Goal: Navigation & Orientation: Find specific page/section

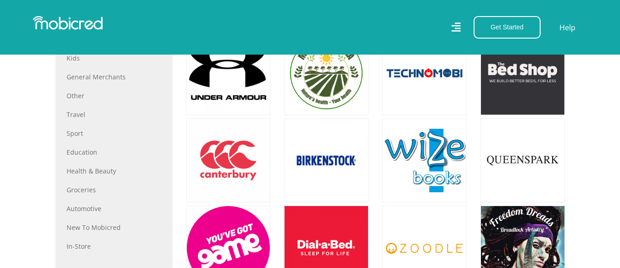
scroll to position [413, 0]
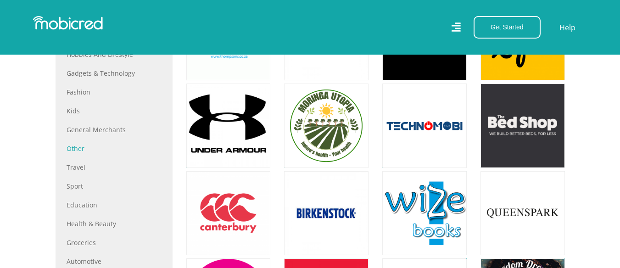
click at [79, 144] on link "Other" at bounding box center [114, 149] width 95 height 10
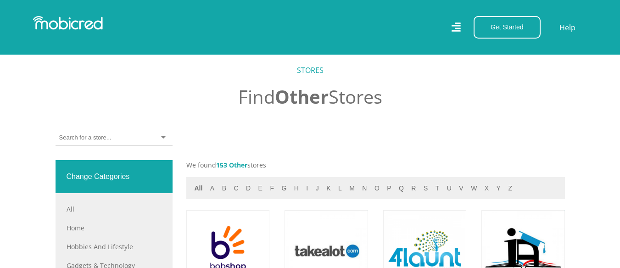
scroll to position [410, 0]
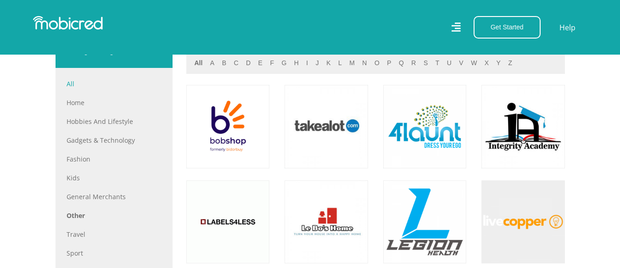
click at [72, 87] on link "All" at bounding box center [114, 84] width 95 height 10
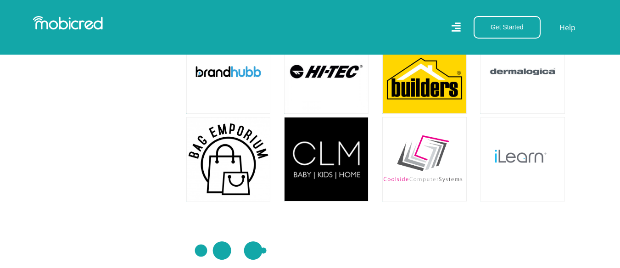
scroll to position [1376, 0]
